Goal: Task Accomplishment & Management: Manage account settings

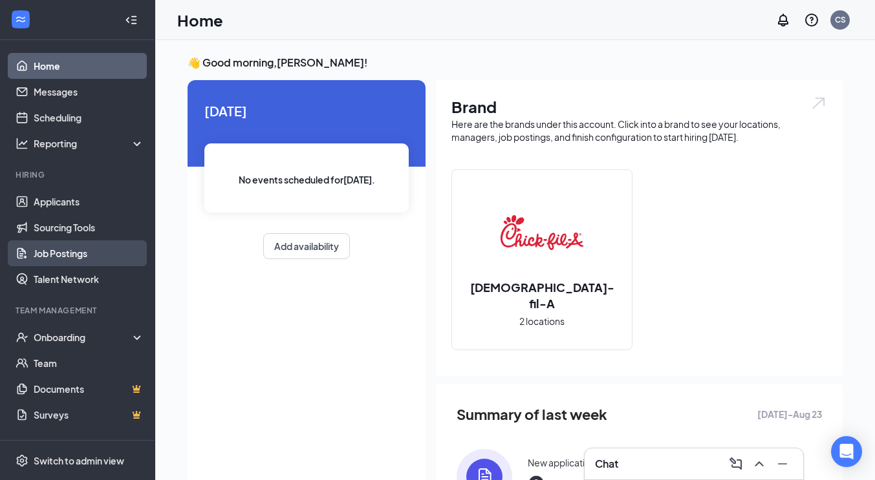
click at [77, 253] on link "Job Postings" at bounding box center [89, 254] width 111 height 26
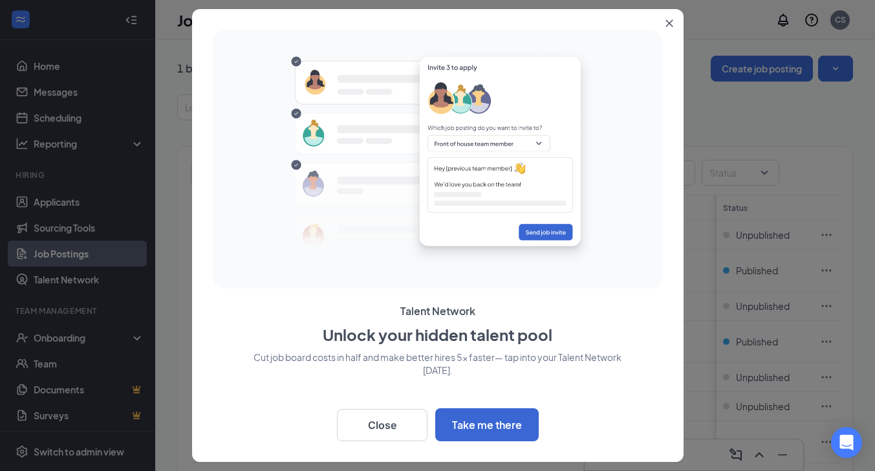
click at [672, 23] on icon "Close" at bounding box center [669, 23] width 8 height 8
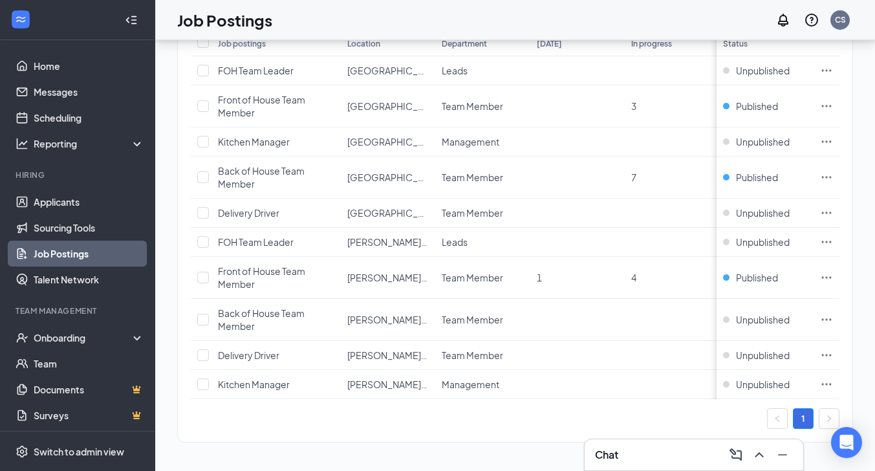
scroll to position [173, 0]
click at [833, 349] on icon "Ellipses" at bounding box center [826, 355] width 13 height 13
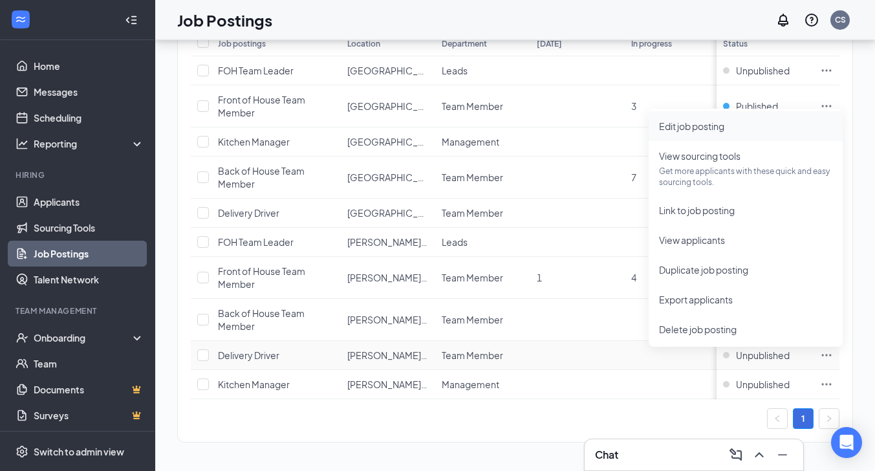
click at [709, 120] on span "Edit job posting" at bounding box center [691, 126] width 65 height 12
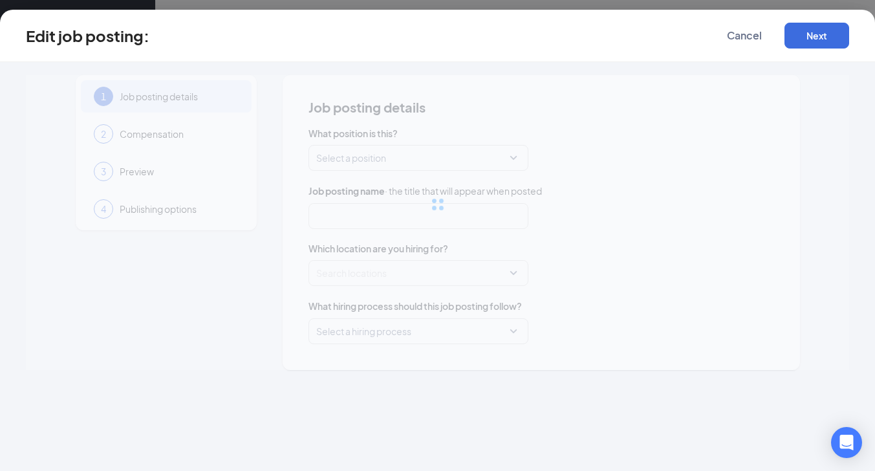
type input "Delivery Driver"
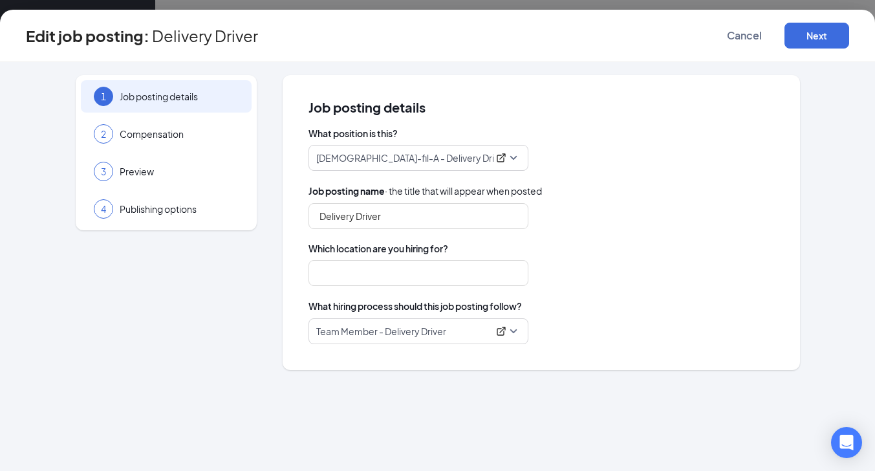
type input "[PERSON_NAME][GEOGRAPHIC_DATA]"
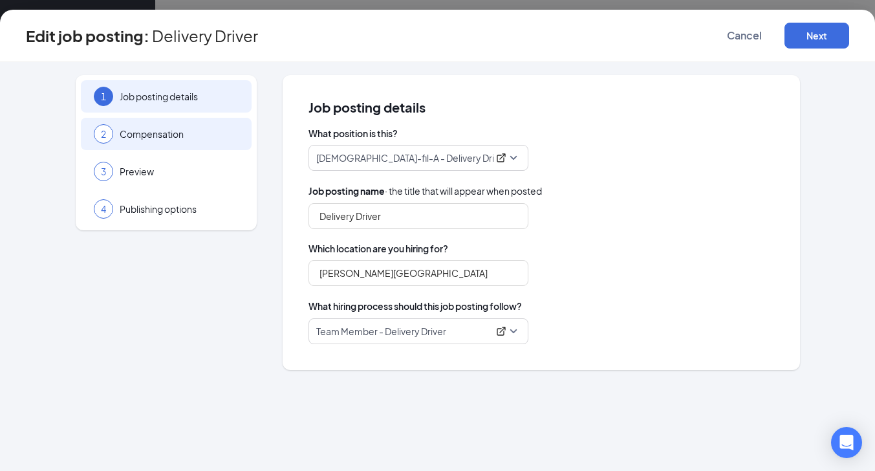
click at [177, 129] on span "Compensation" at bounding box center [179, 133] width 119 height 13
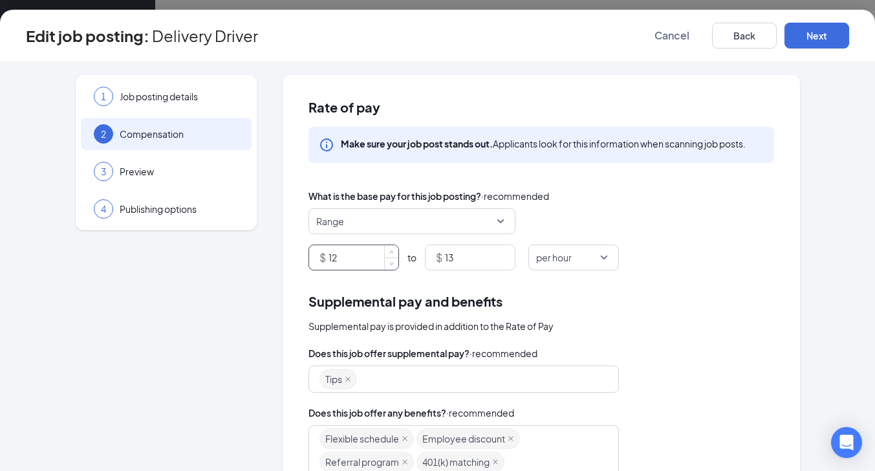
click at [349, 260] on input "12" at bounding box center [363, 257] width 70 height 25
type input "11"
click at [473, 262] on input "13" at bounding box center [480, 257] width 70 height 25
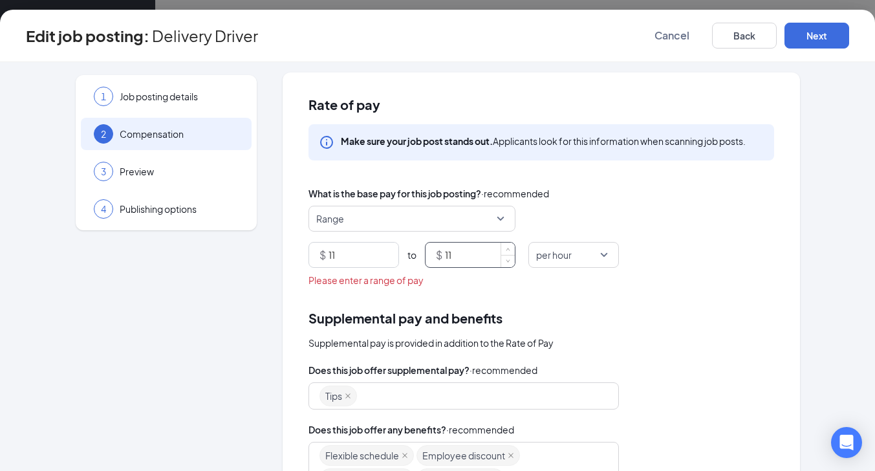
scroll to position [5, 0]
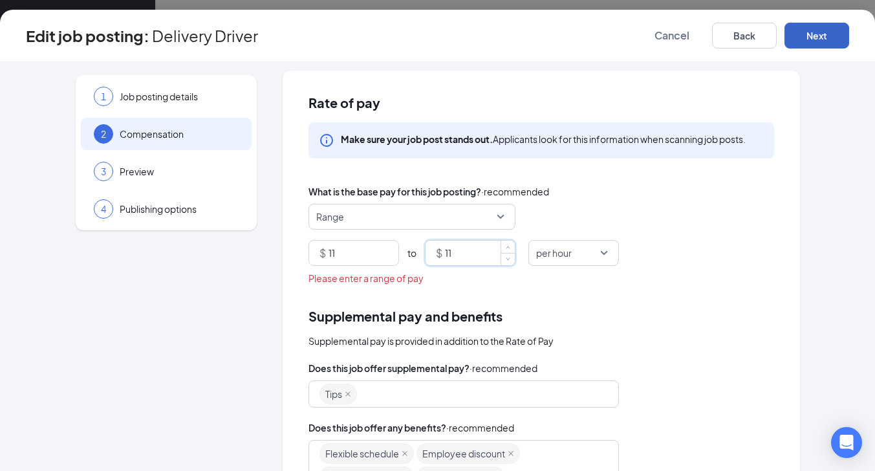
click at [823, 34] on button "Next" at bounding box center [816, 36] width 65 height 26
click at [811, 42] on button "Next" at bounding box center [816, 36] width 65 height 26
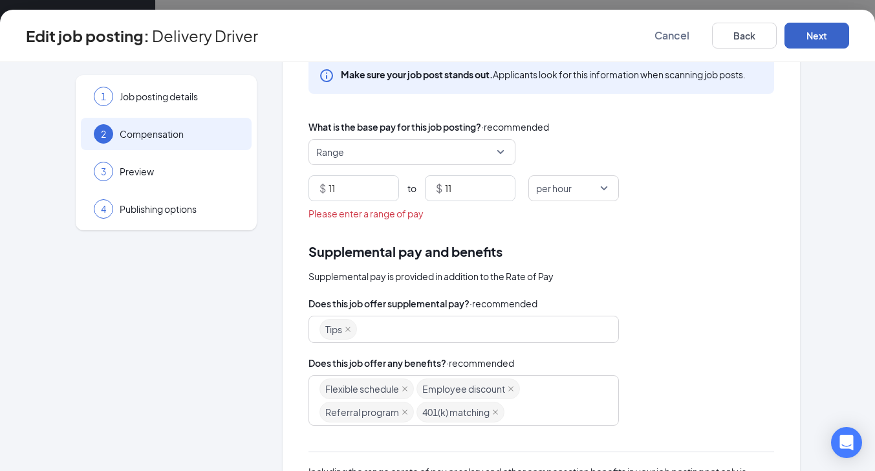
scroll to position [0, 0]
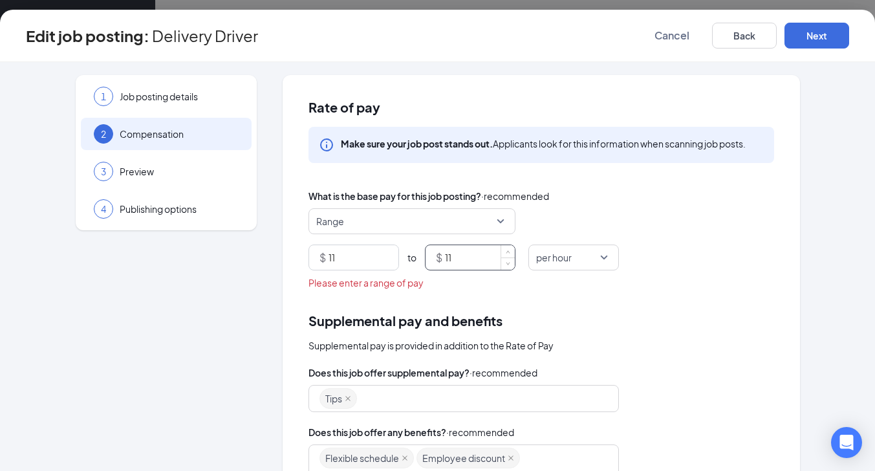
click at [475, 261] on input "11" at bounding box center [480, 257] width 70 height 25
type input "12"
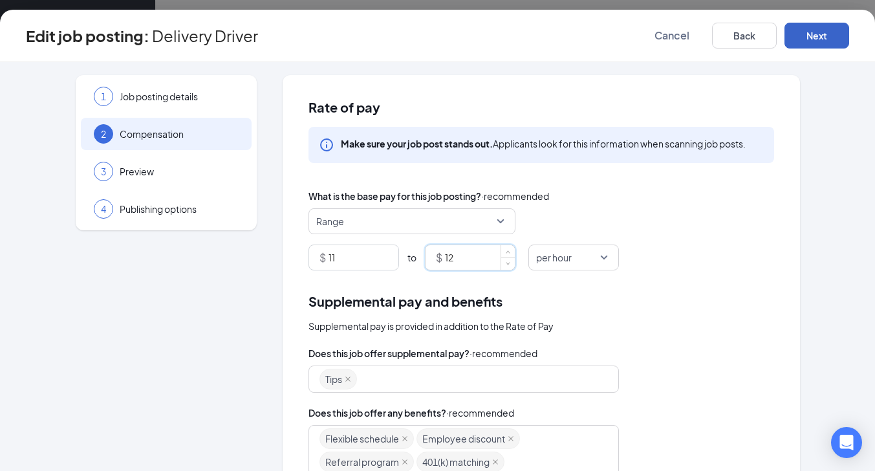
click at [828, 36] on button "Next" at bounding box center [816, 36] width 65 height 26
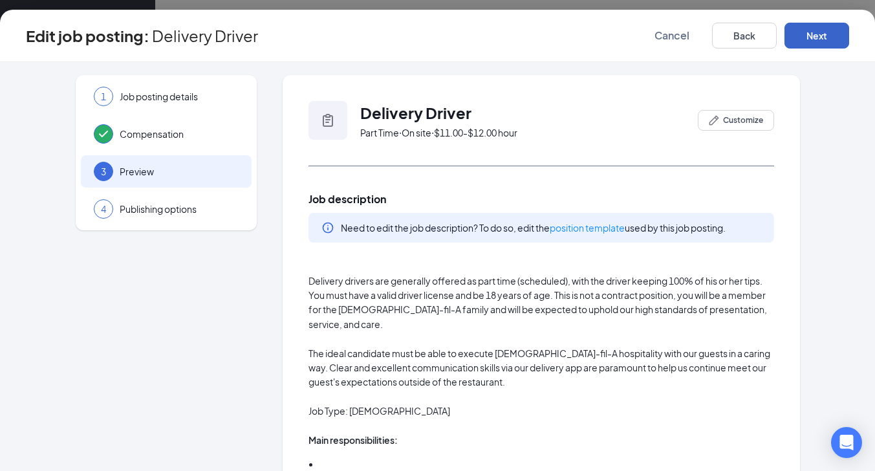
click at [825, 31] on button "Next" at bounding box center [816, 36] width 65 height 26
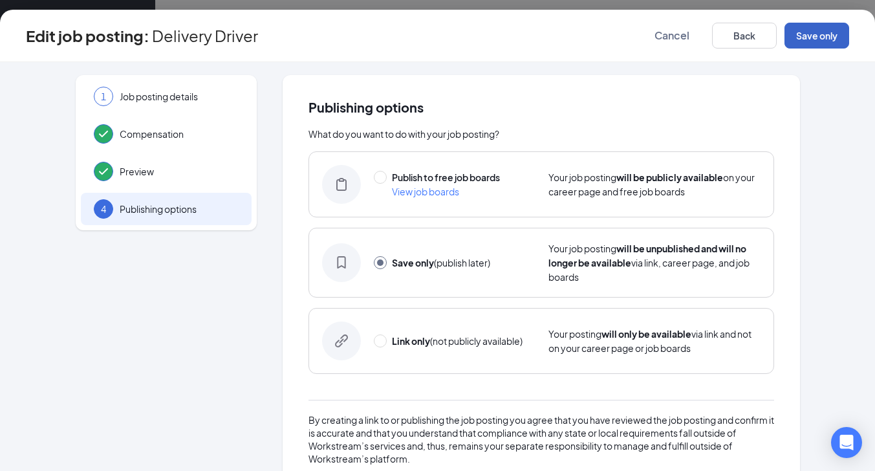
click at [824, 36] on button "Save only" at bounding box center [816, 36] width 65 height 26
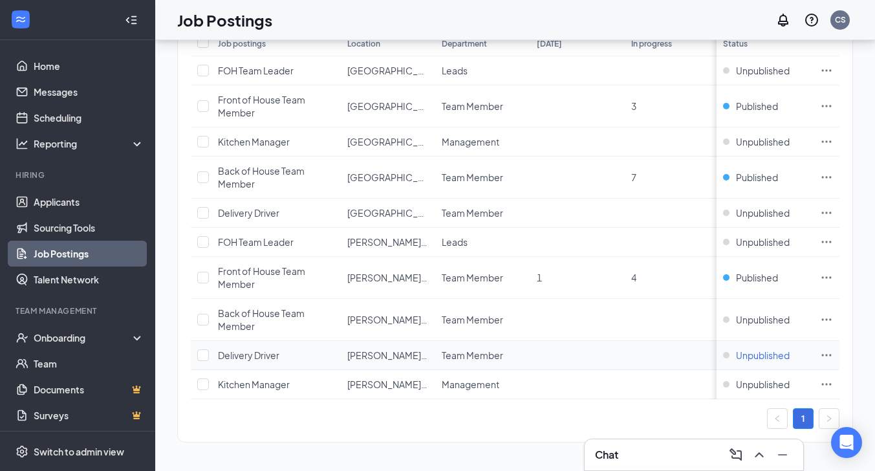
click at [767, 349] on span "Unpublished" at bounding box center [763, 355] width 54 height 13
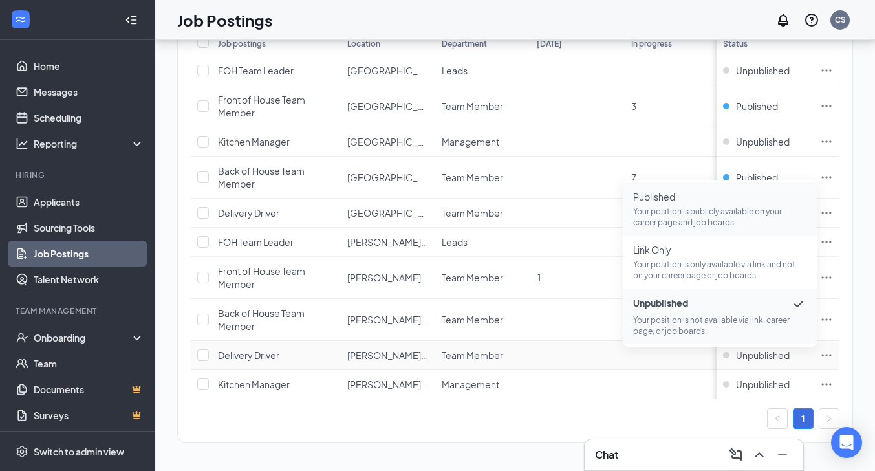
click at [725, 206] on p "Your position is publicly available on your career page and job boards." at bounding box center [719, 217] width 173 height 22
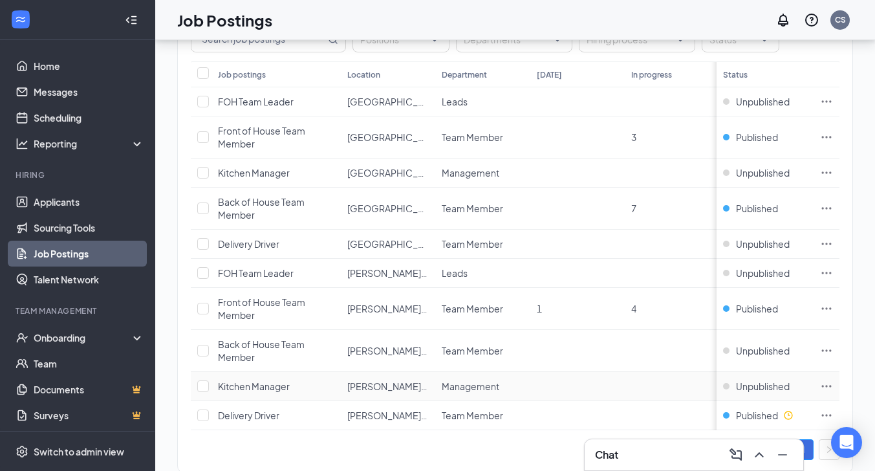
scroll to position [134, 0]
click at [762, 310] on span "Published" at bounding box center [757, 307] width 42 height 13
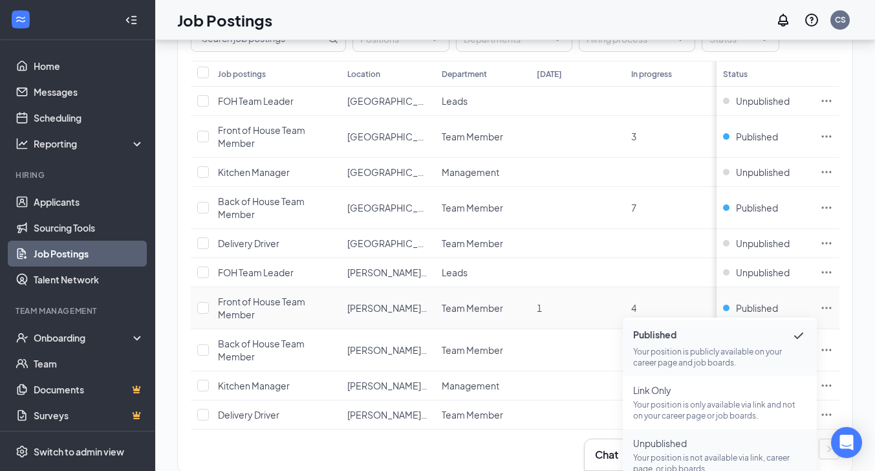
click at [690, 452] on p "Your position is not available via link, career page, or job boards." at bounding box center [719, 463] width 173 height 22
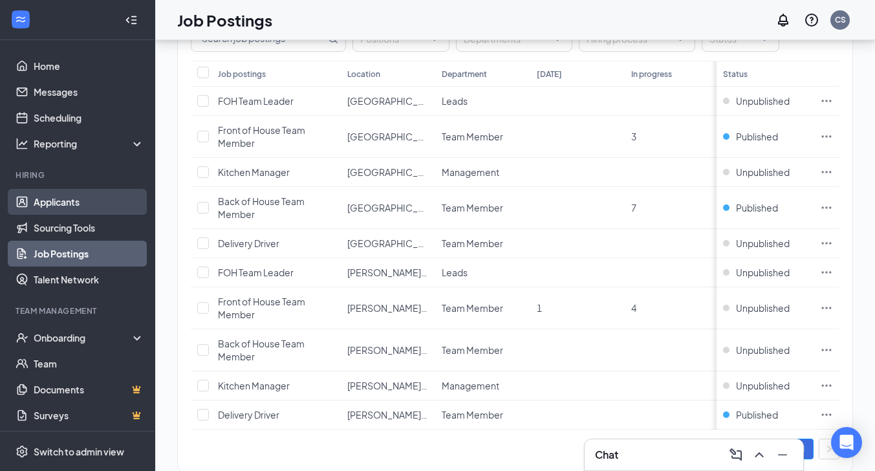
click at [79, 203] on link "Applicants" at bounding box center [89, 202] width 111 height 26
